Goal: Information Seeking & Learning: Learn about a topic

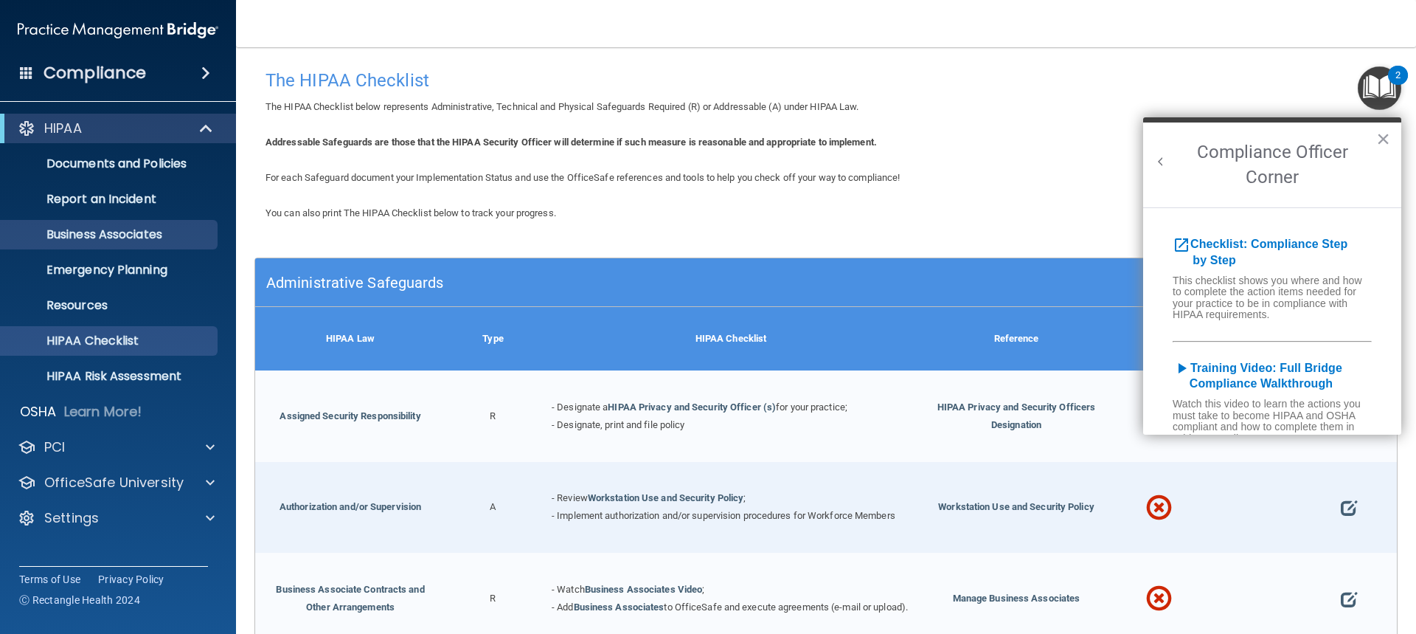
scroll to position [74, 0]
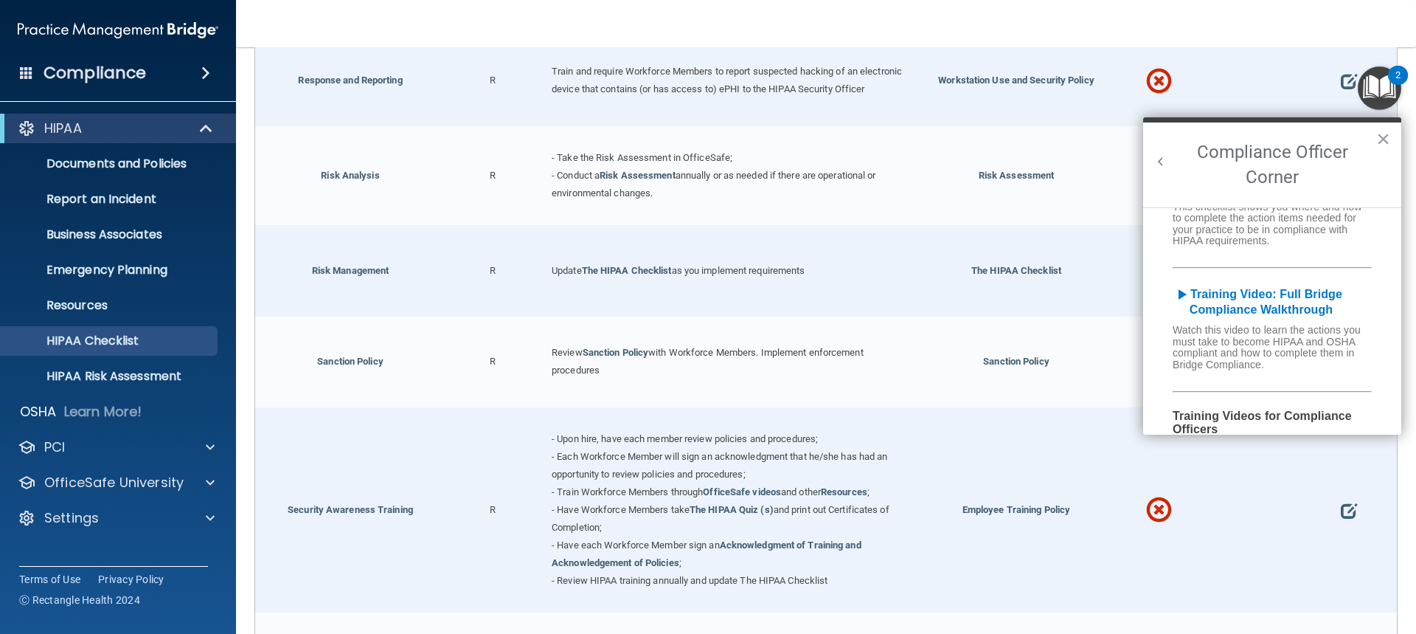
click at [88, 79] on h4 "Compliance" at bounding box center [95, 73] width 103 height 21
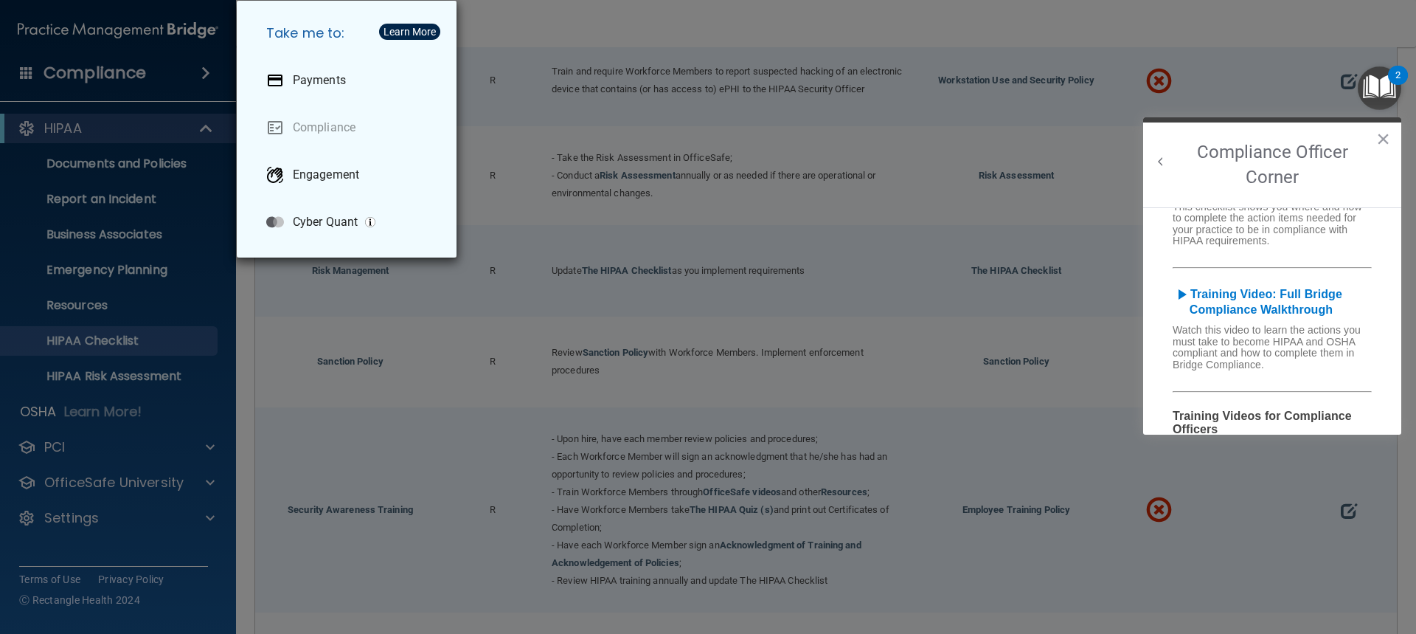
click at [88, 79] on div "Take me to: Payments Compliance Engagement Cyber Quant" at bounding box center [708, 317] width 1416 height 634
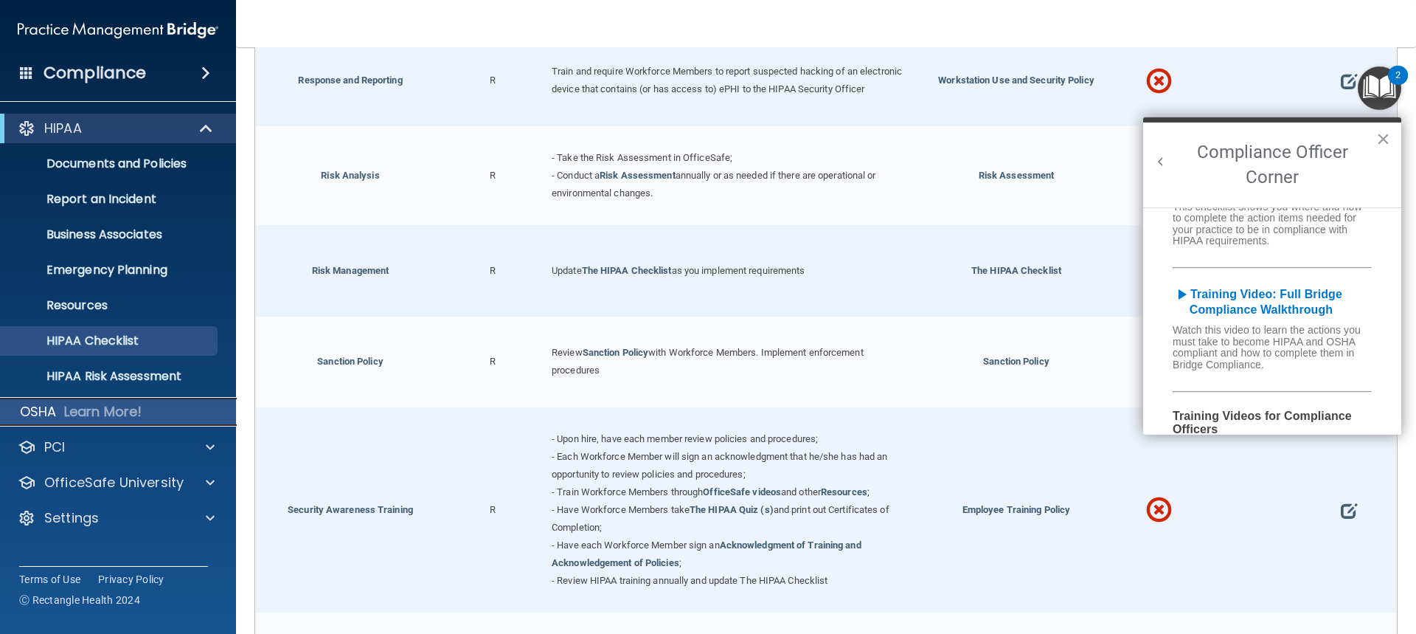
click at [103, 418] on p "Learn More!" at bounding box center [103, 412] width 78 height 18
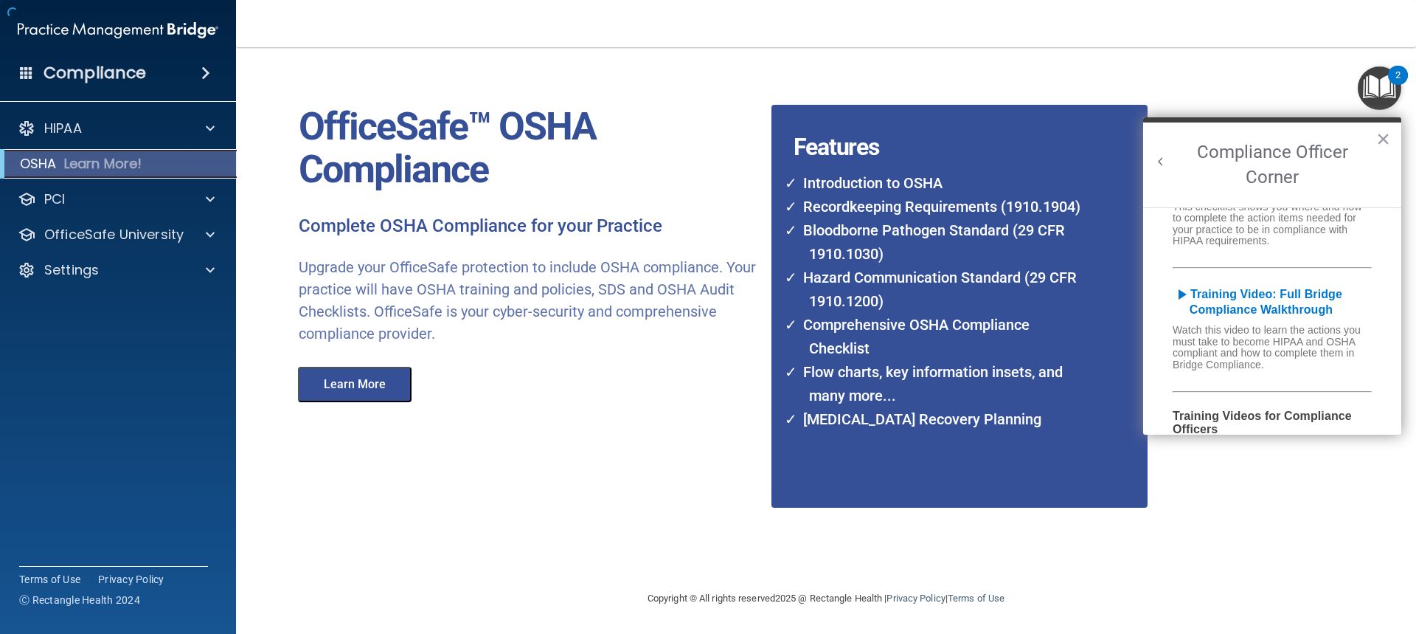
scroll to position [24, 0]
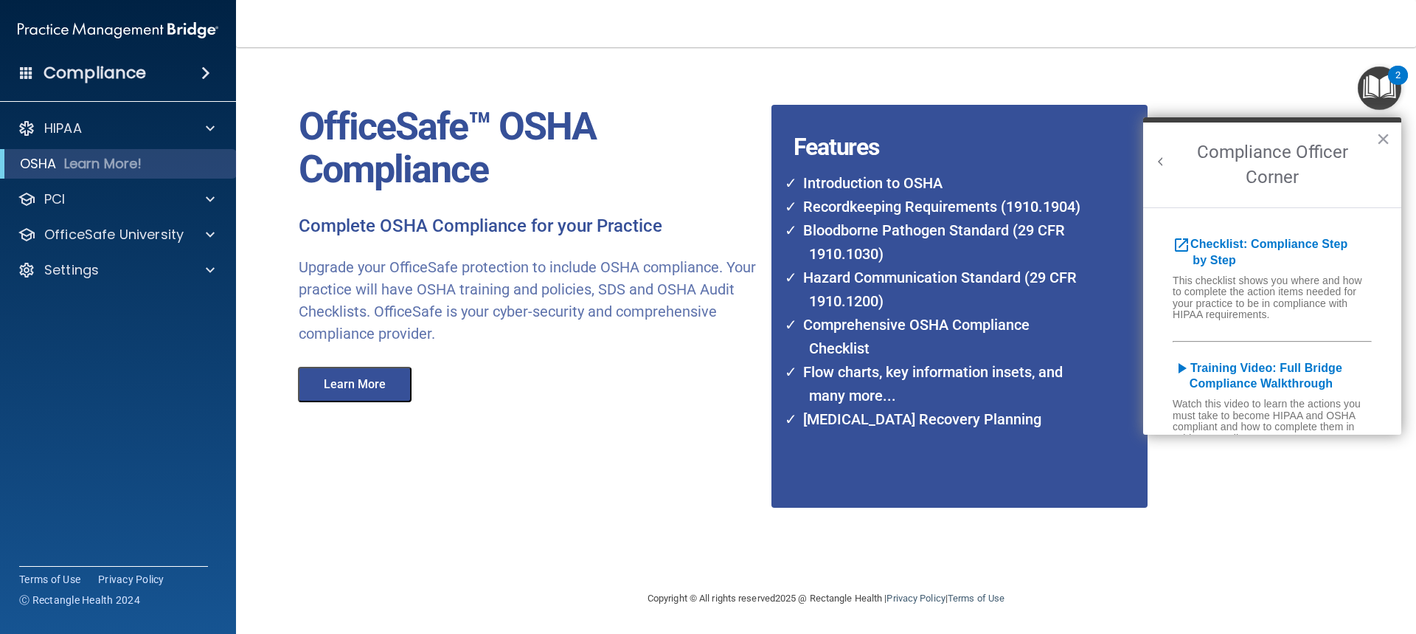
click at [125, 71] on h4 "Compliance" at bounding box center [95, 73] width 103 height 21
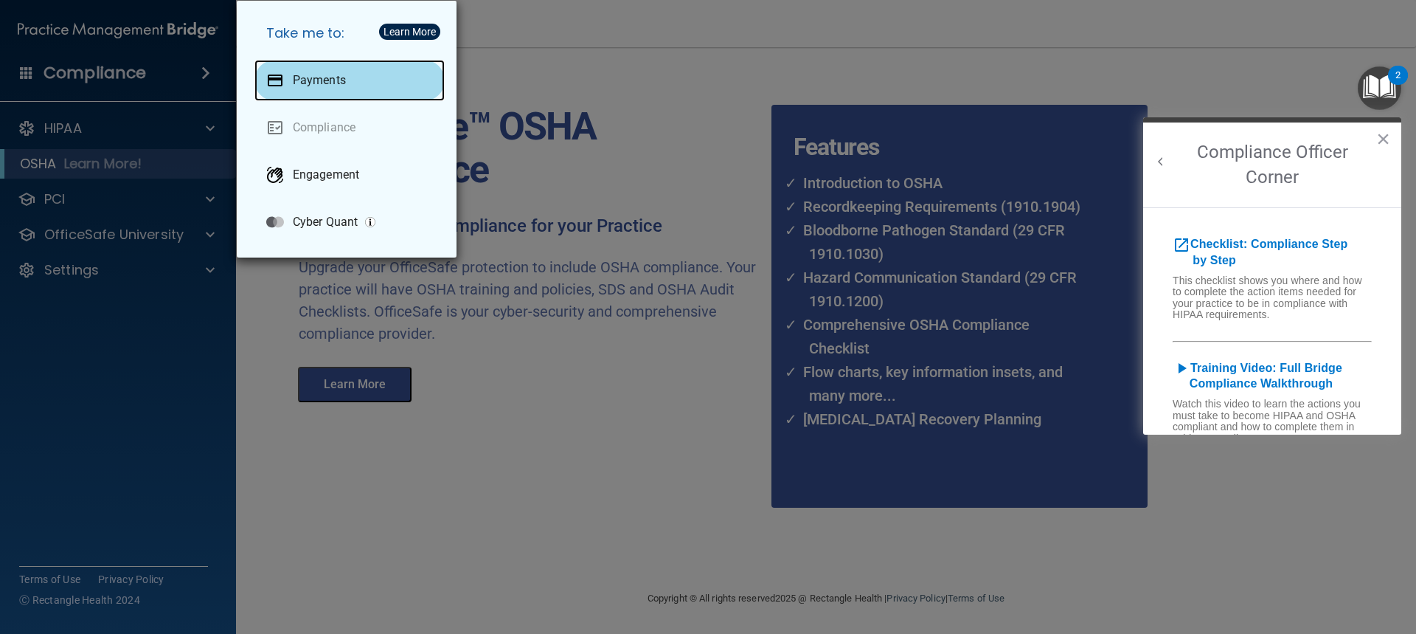
click at [325, 86] on p "Payments" at bounding box center [319, 80] width 53 height 15
click at [94, 77] on div "Take me to: Payments Compliance Engagement Cyber Quant" at bounding box center [708, 317] width 1416 height 634
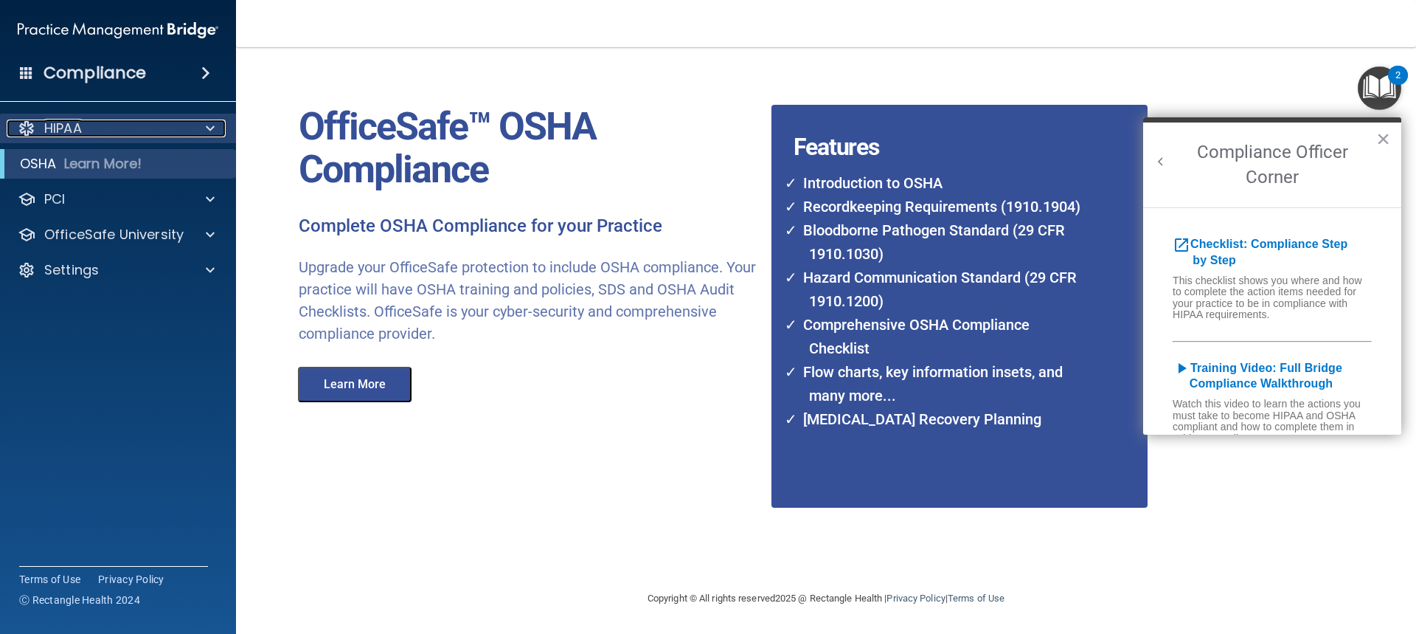
click at [94, 131] on div "HIPAA" at bounding box center [98, 129] width 183 height 18
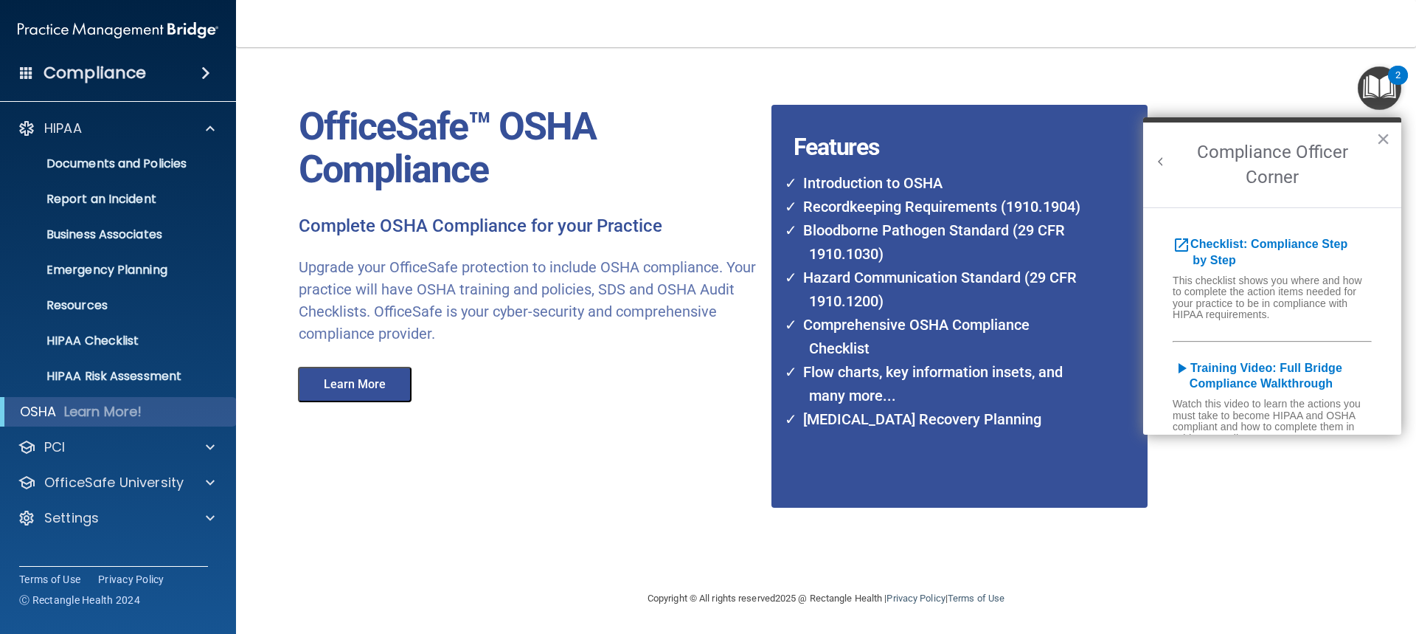
click at [1391, 84] on img "Open Resource Center, 2 new notifications" at bounding box center [1380, 88] width 44 height 44
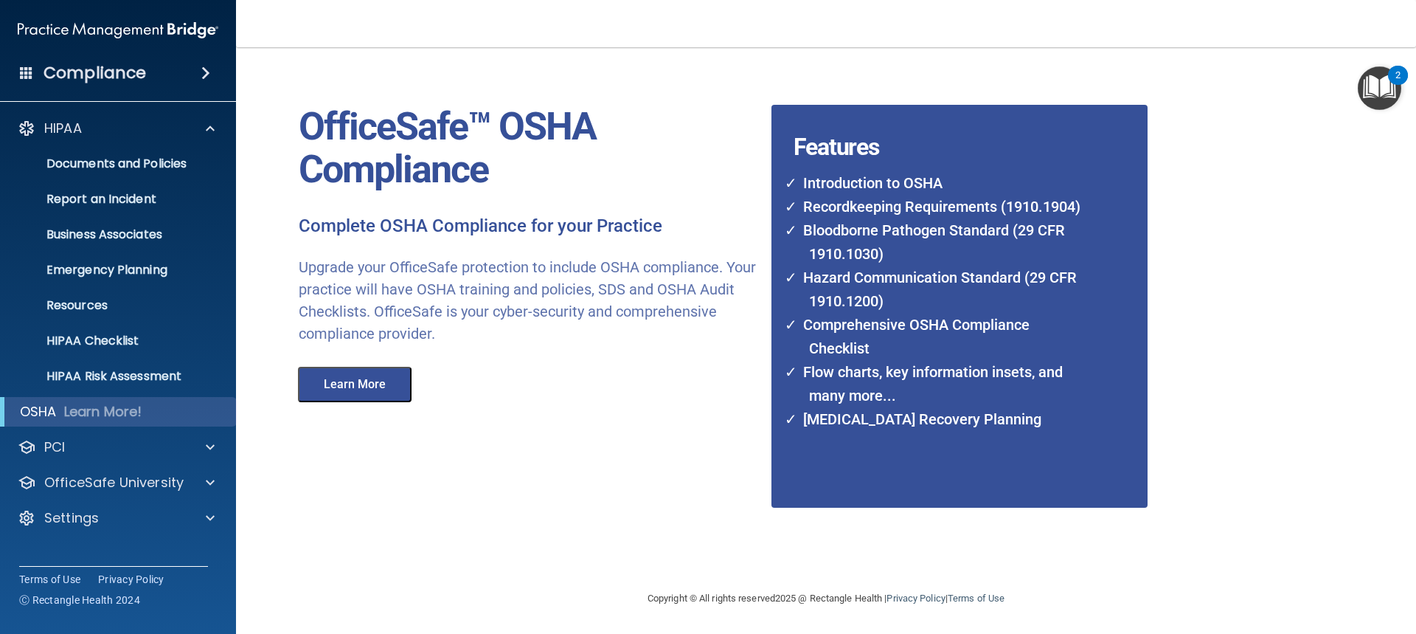
click at [1383, 89] on img "Open Resource Center, 2 new notifications" at bounding box center [1380, 88] width 44 height 44
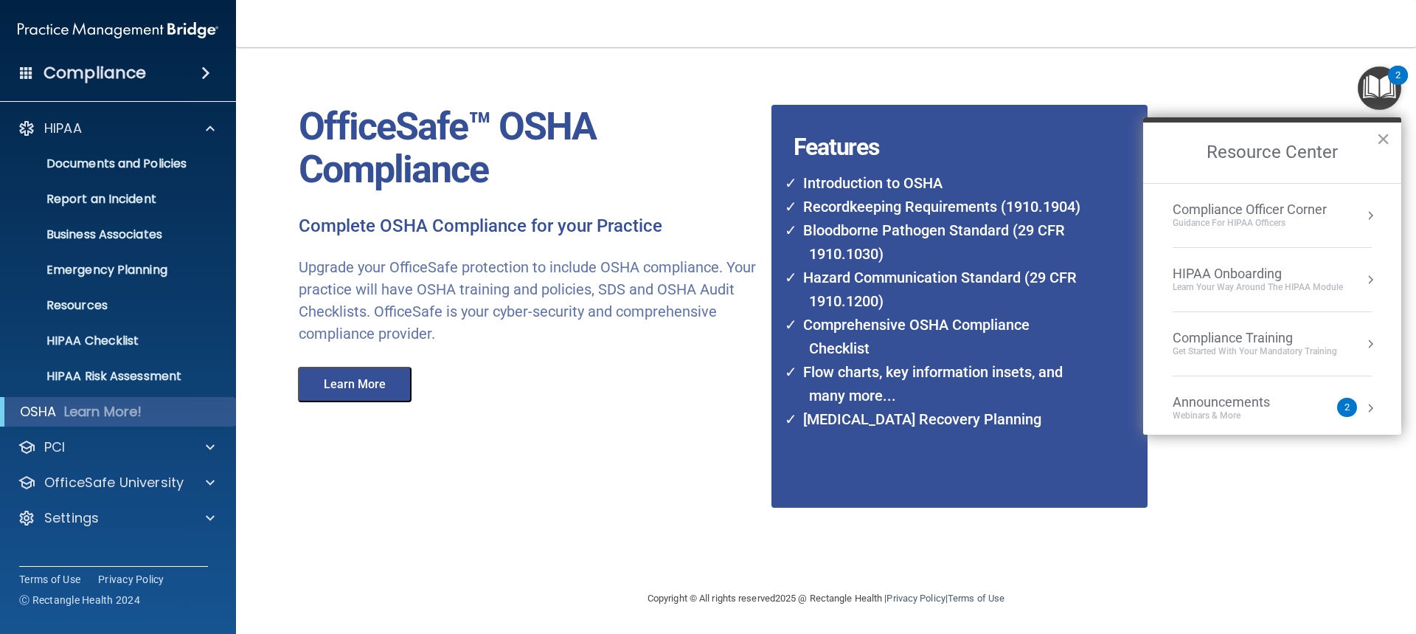
click at [1177, 270] on div "HIPAA Onboarding" at bounding box center [1258, 274] width 170 height 16
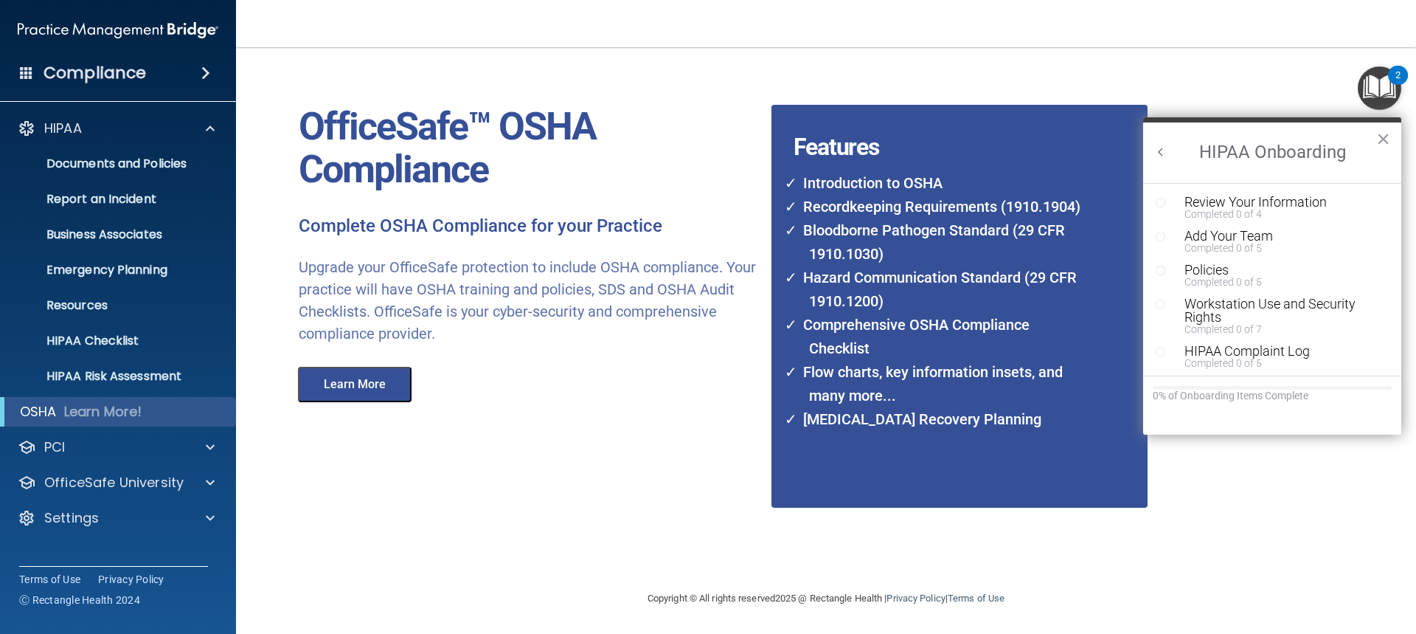
scroll to position [0, 0]
click at [1157, 152] on button "Back to Resource Center Home" at bounding box center [1161, 152] width 15 height 15
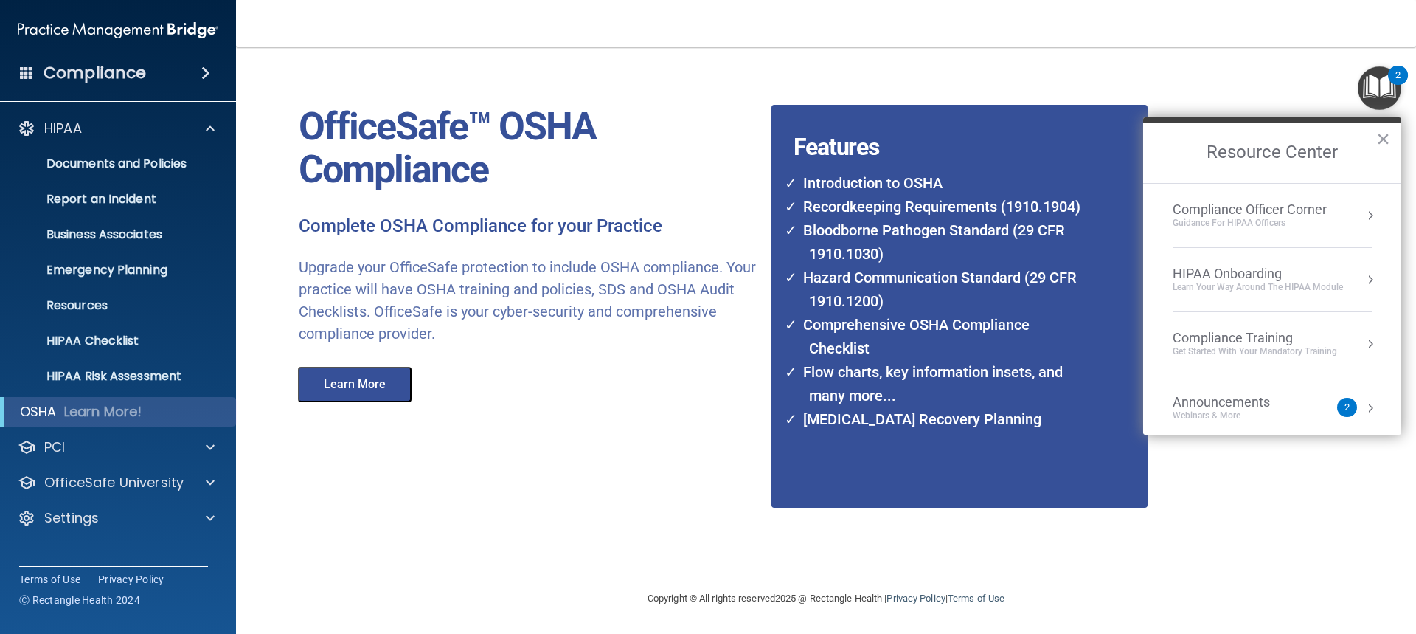
click at [1363, 215] on button "Resource Center" at bounding box center [1370, 215] width 15 height 15
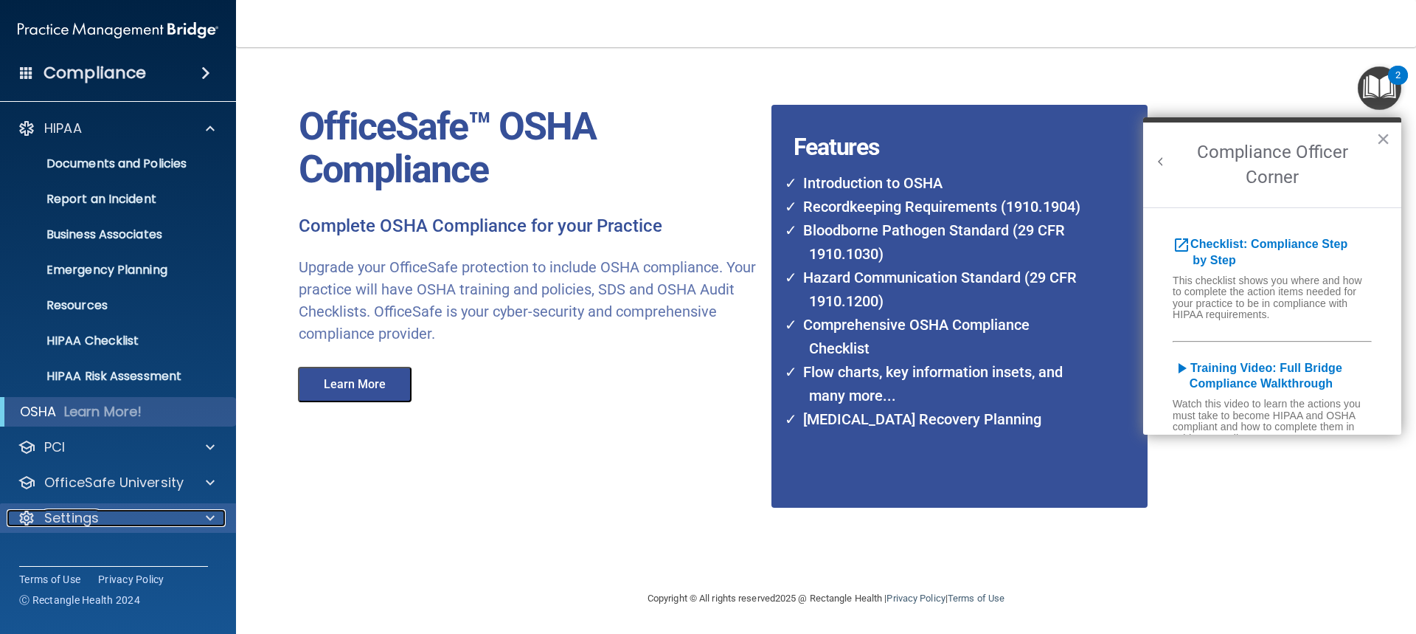
click at [92, 523] on p "Settings" at bounding box center [71, 518] width 55 height 18
click at [426, 592] on footer "Copyright © All rights reserved 2025 @ Rectangle Health | Privacy Policy | Term…" at bounding box center [826, 597] width 1121 height 44
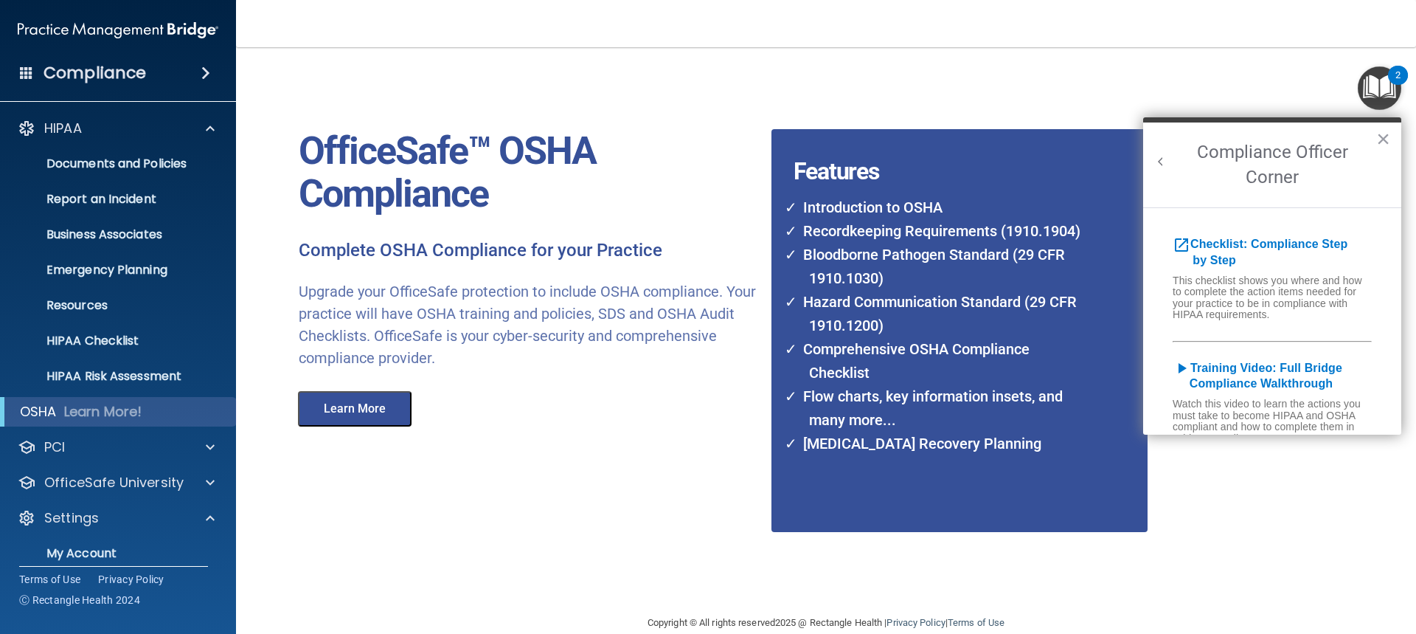
click at [370, 402] on button "Learn More" at bounding box center [355, 408] width 114 height 35
click at [75, 120] on p "HIPAA" at bounding box center [63, 129] width 38 height 18
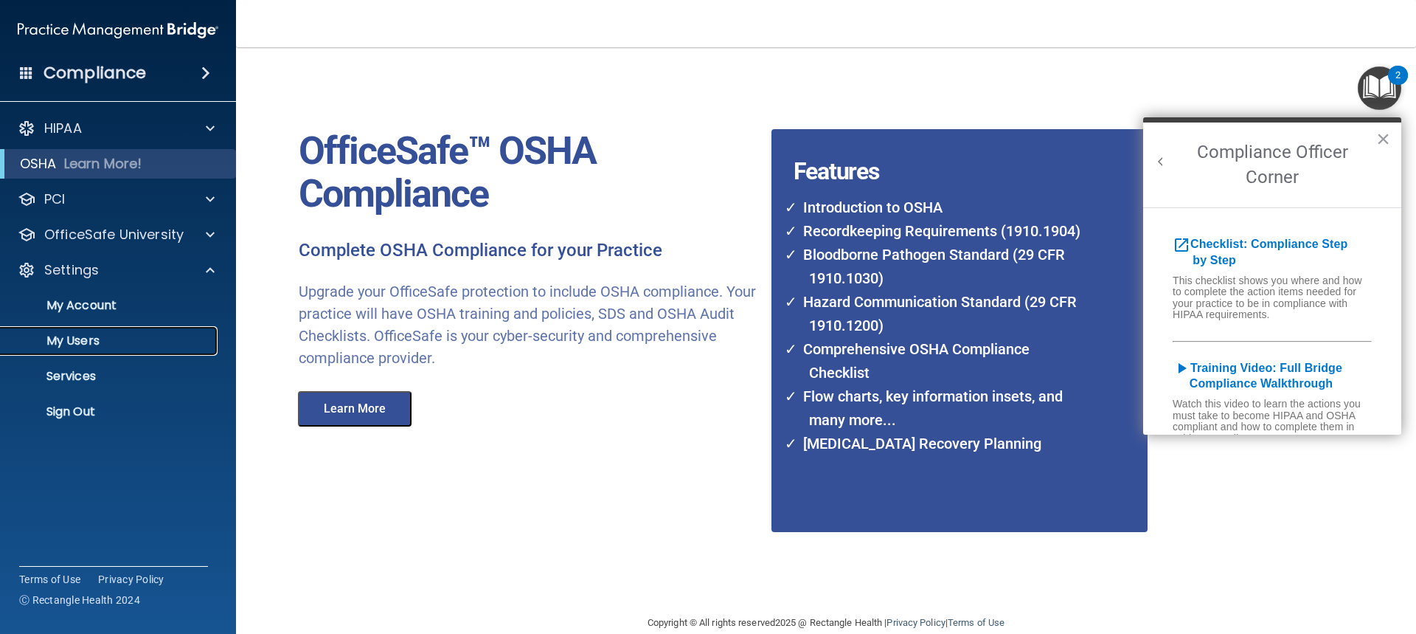
click at [79, 345] on p "My Users" at bounding box center [110, 340] width 201 height 15
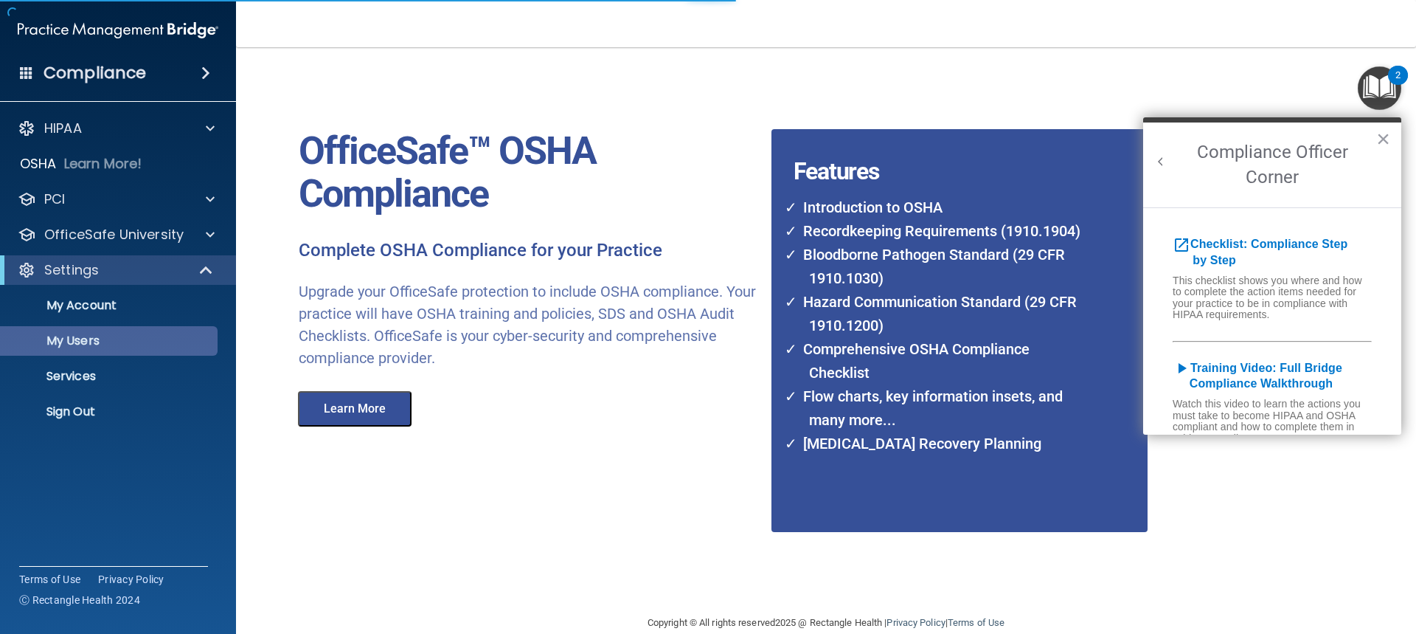
select select "20"
